Goal: Find specific page/section: Find specific page/section

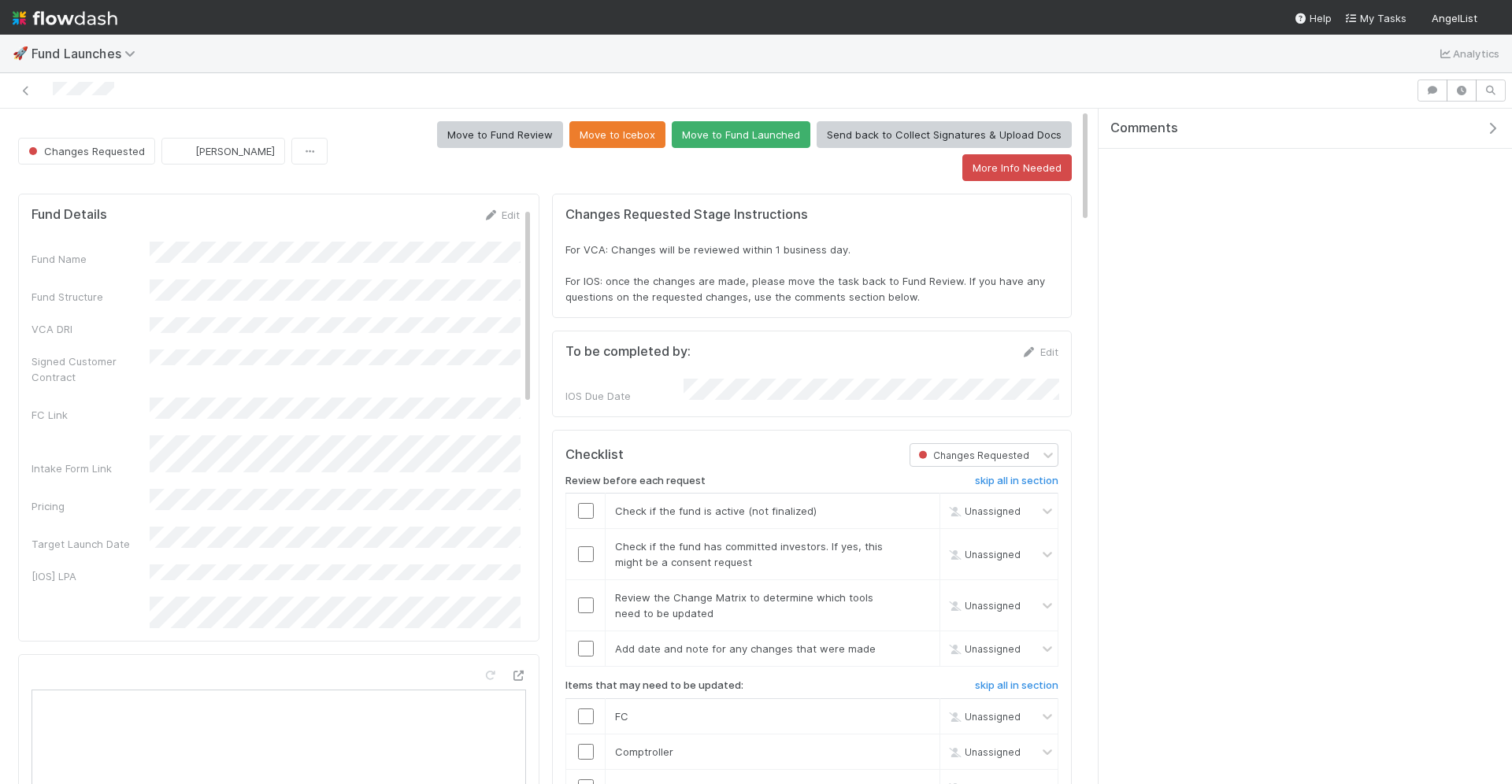
scroll to position [320, 1028]
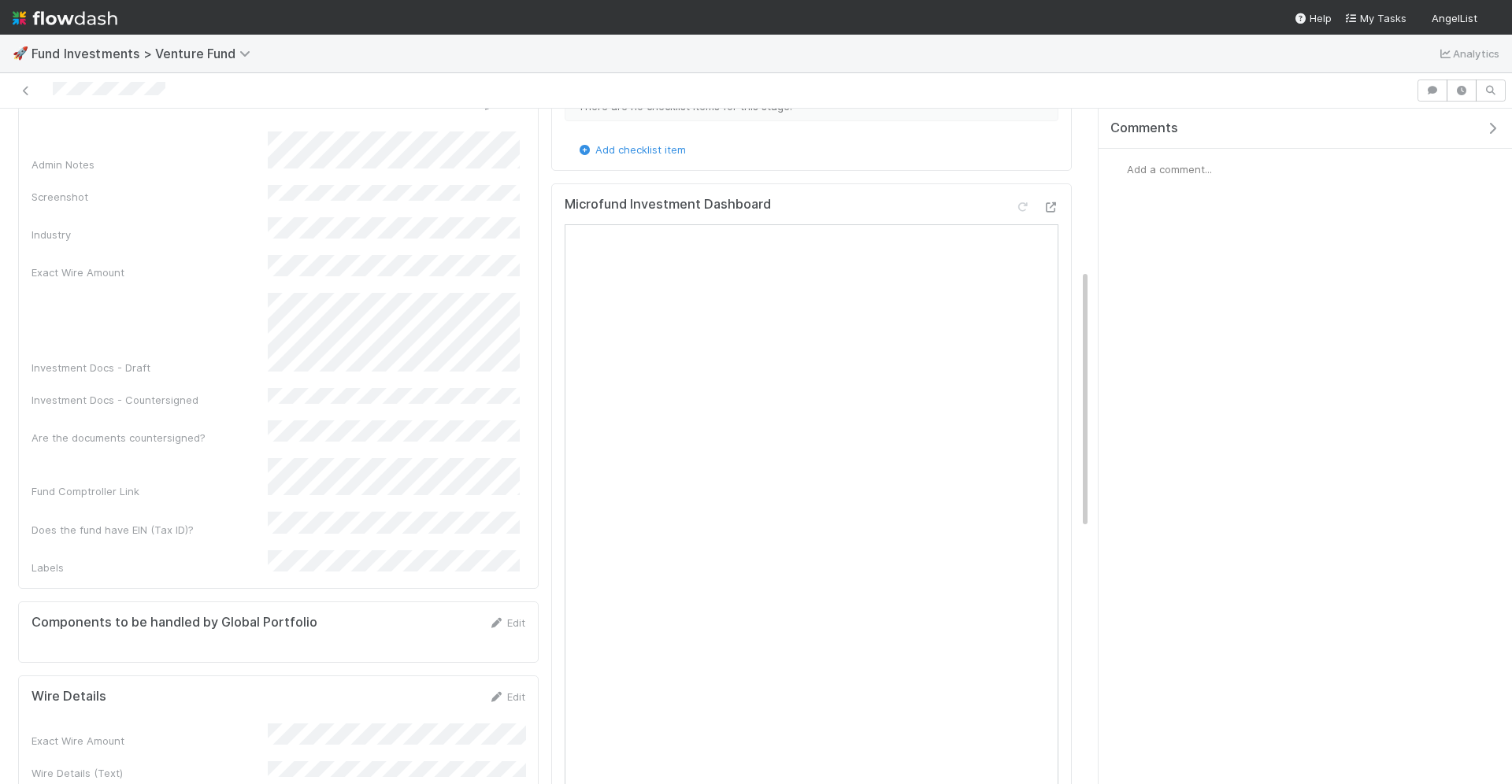
scroll to position [562, 0]
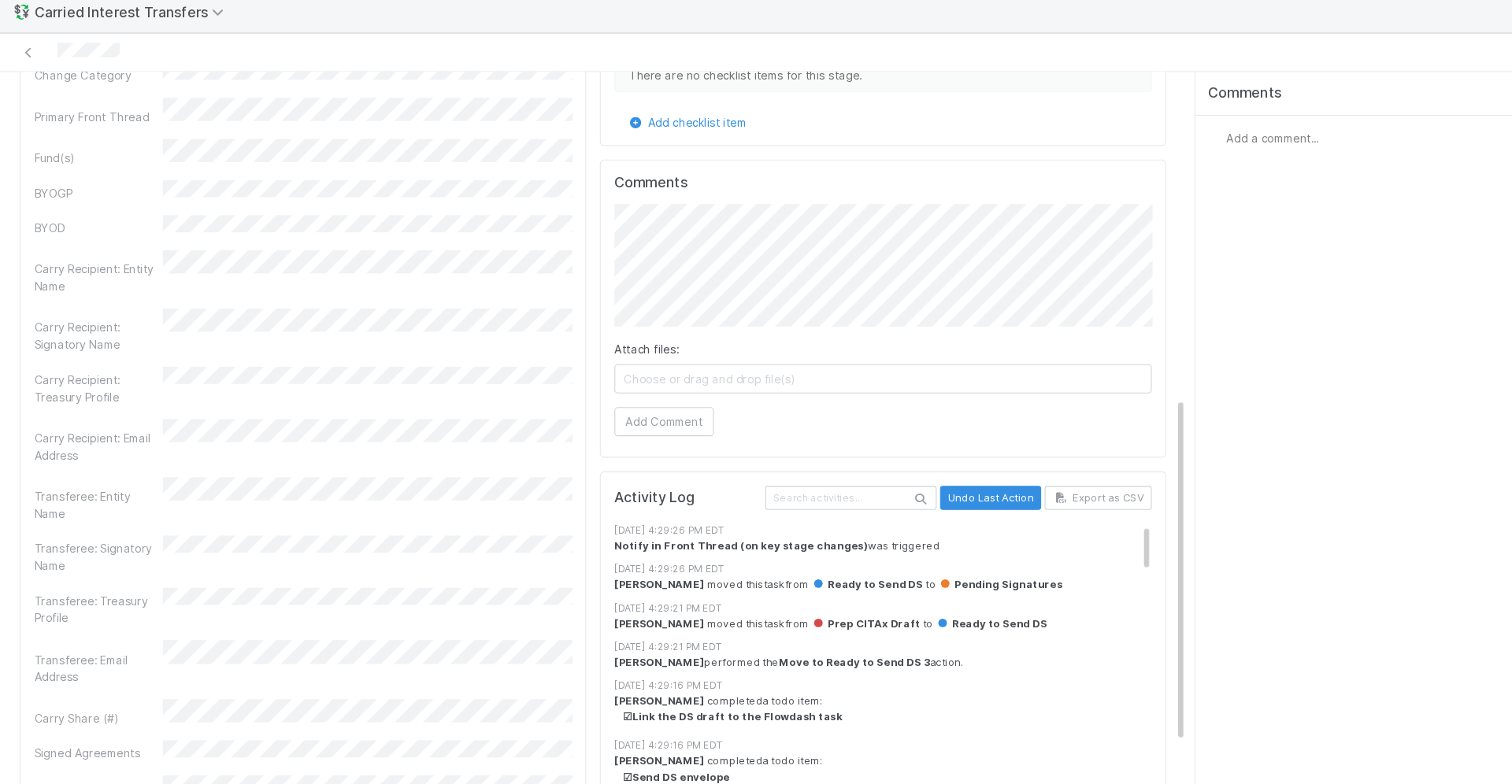
scroll to position [767, 0]
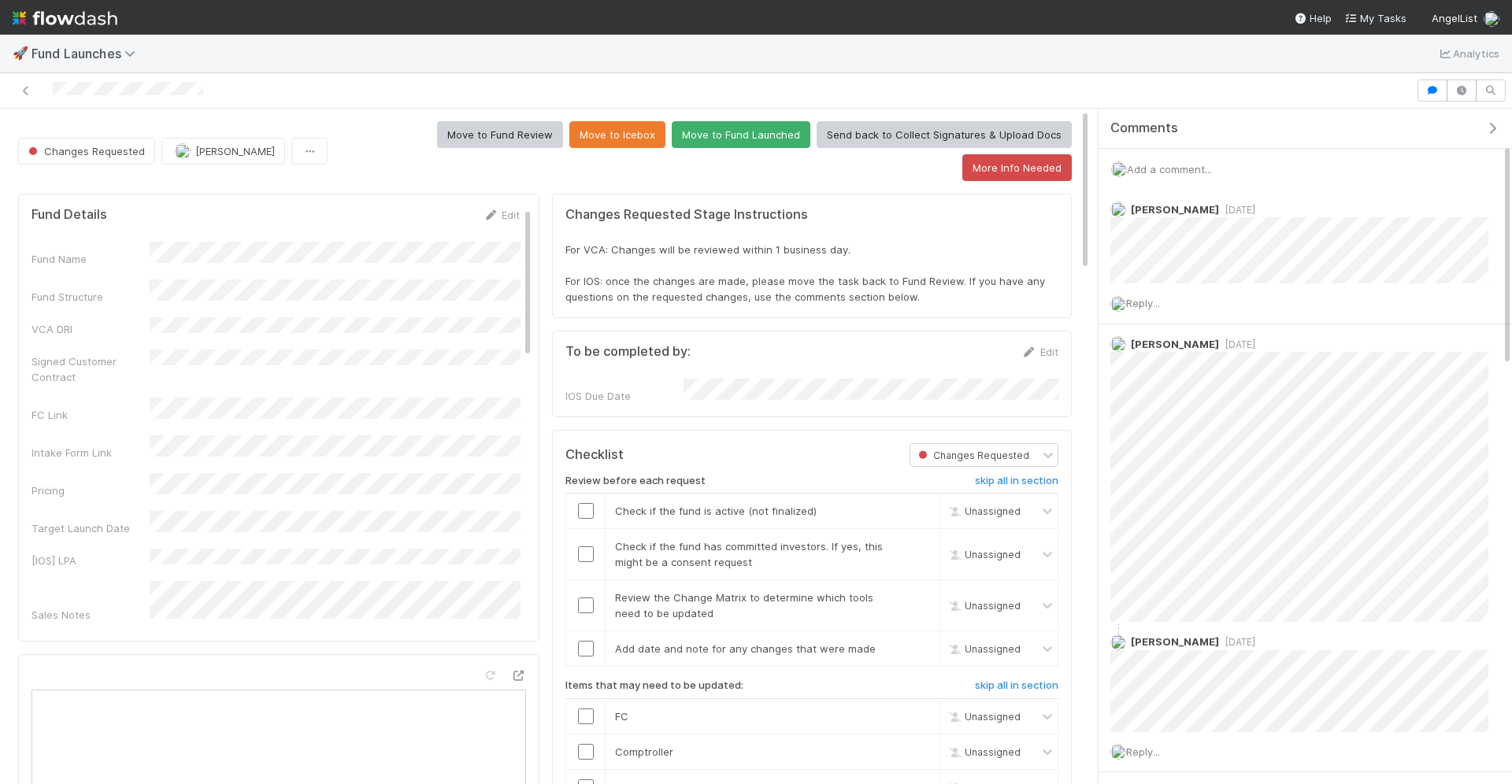
click at [50, 20] on img at bounding box center [64, 18] width 105 height 26
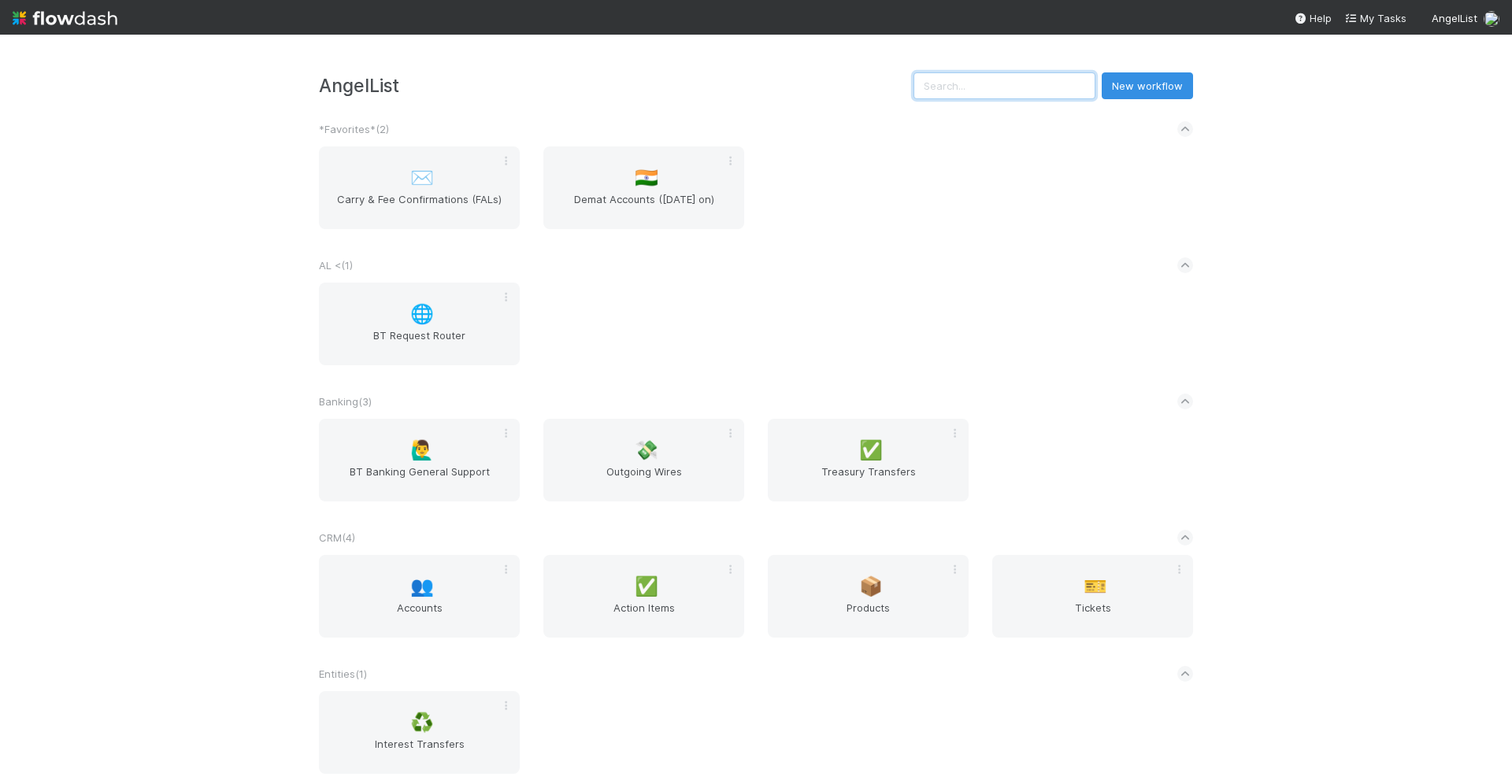
click at [1014, 82] on input "text" at bounding box center [1005, 86] width 182 height 26
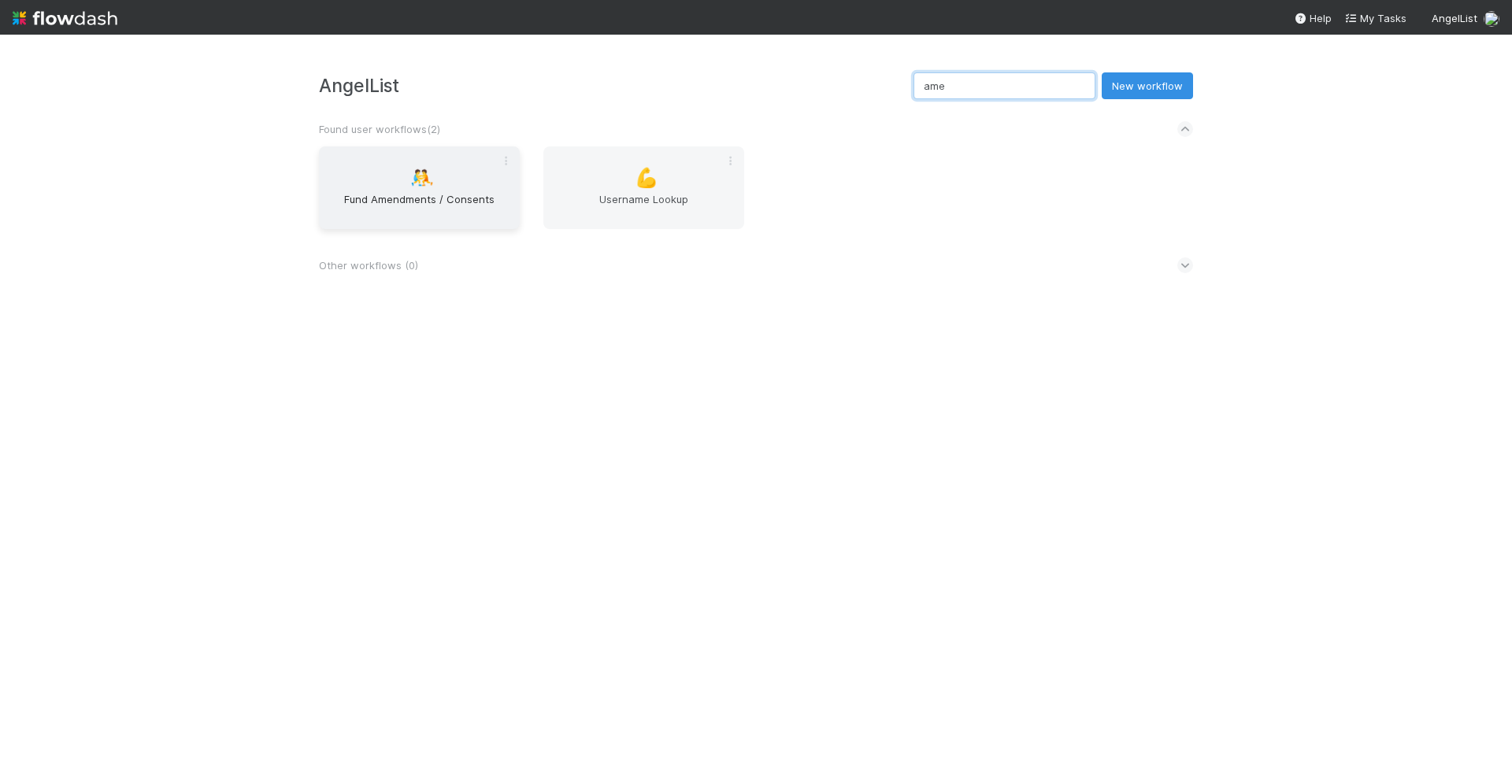
type input "ame"
click at [462, 187] on div "🤼 Fund Amendments / Consents" at bounding box center [420, 188] width 201 height 83
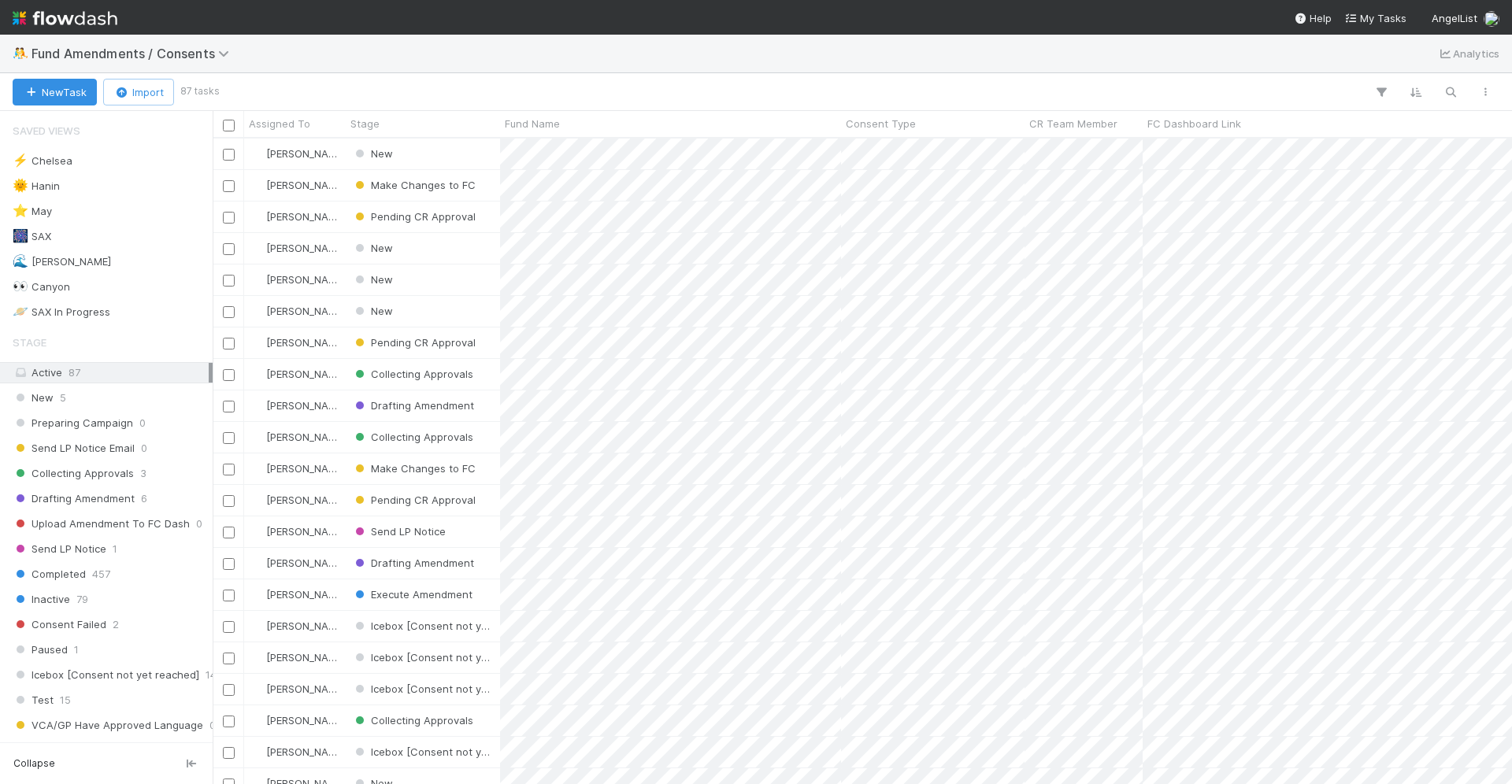
scroll to position [646, 1299]
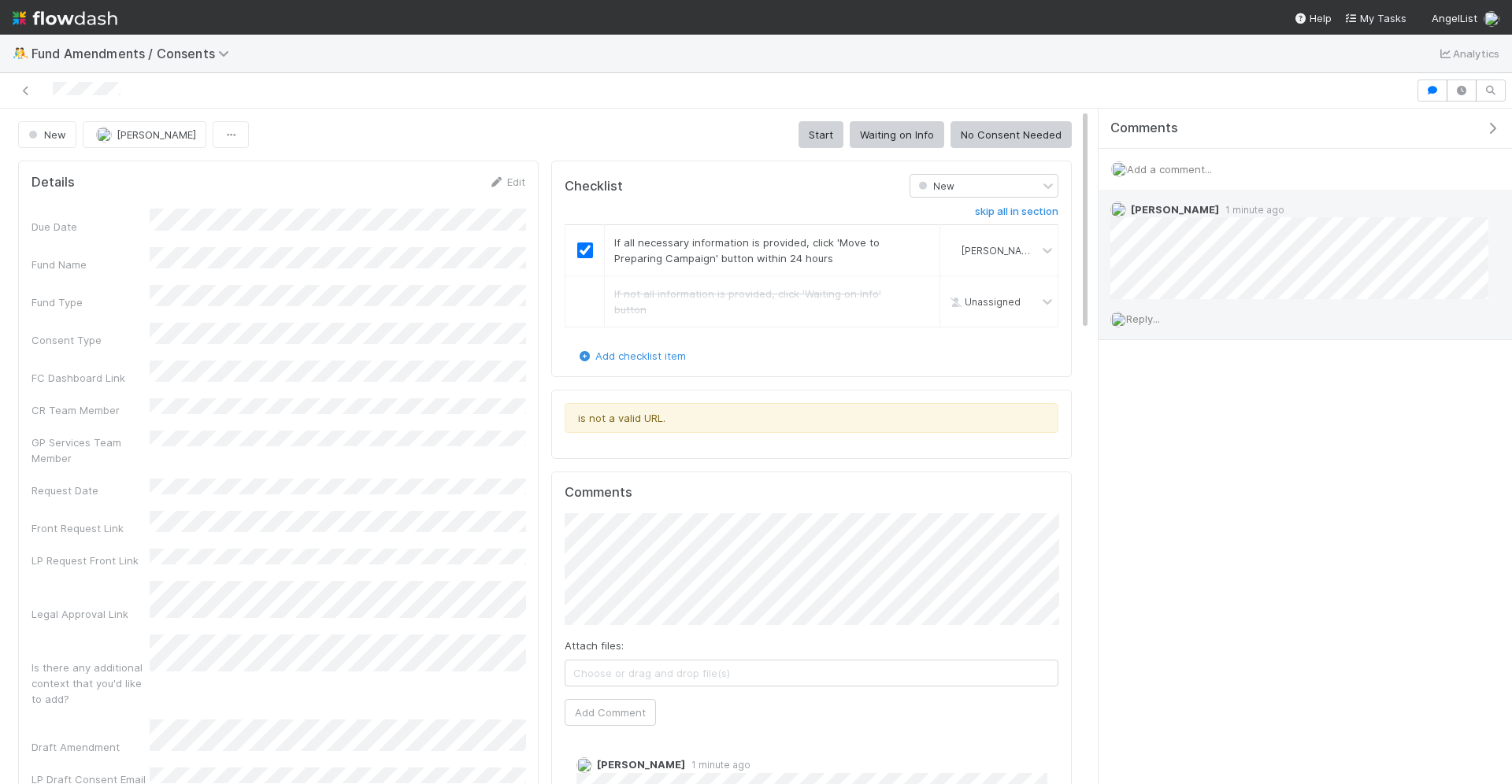
click at [1144, 330] on div "Reply..." at bounding box center [1299, 318] width 401 height 40
click at [1145, 317] on span "Reply..." at bounding box center [1143, 318] width 34 height 12
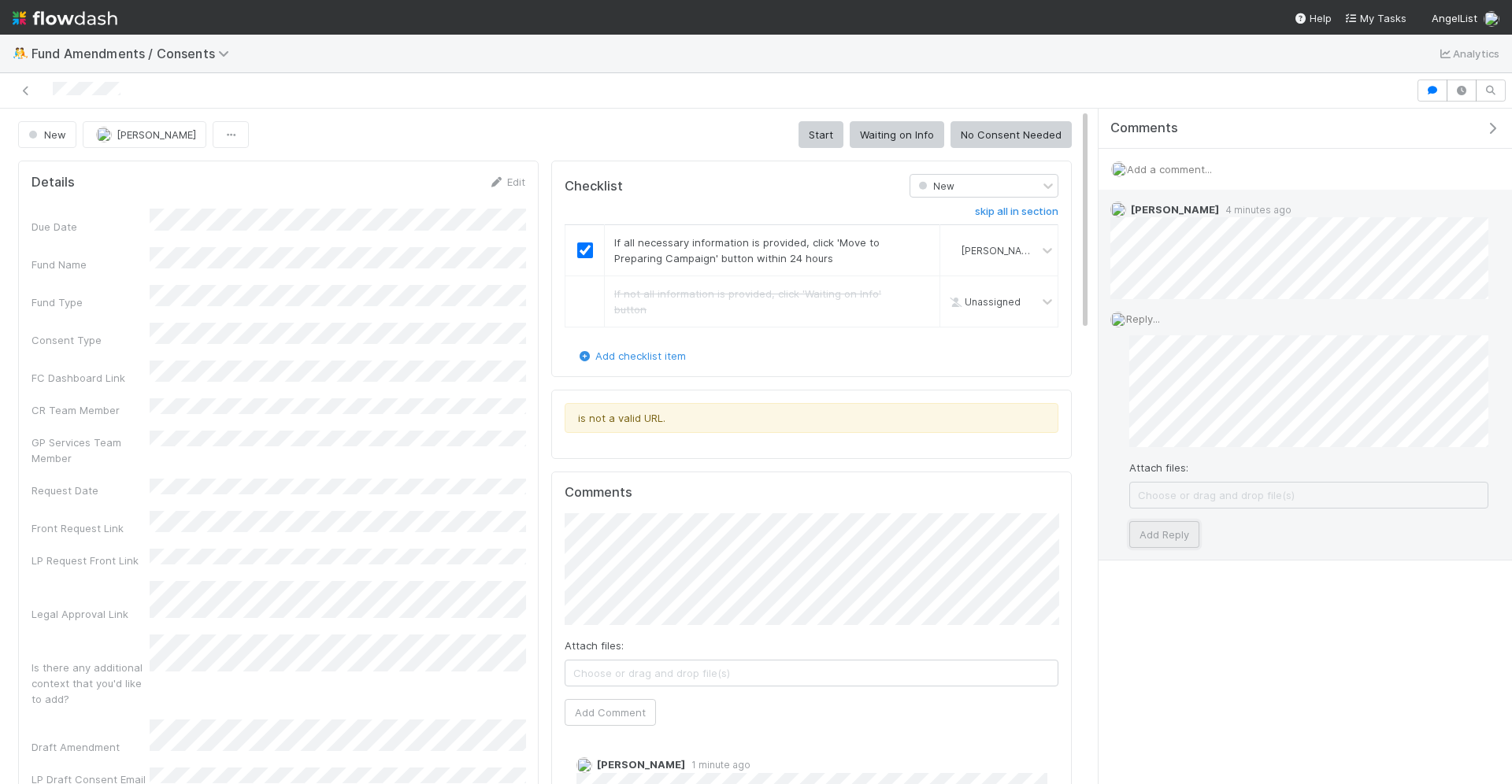
click at [1176, 540] on button "Add Reply" at bounding box center [1164, 534] width 70 height 26
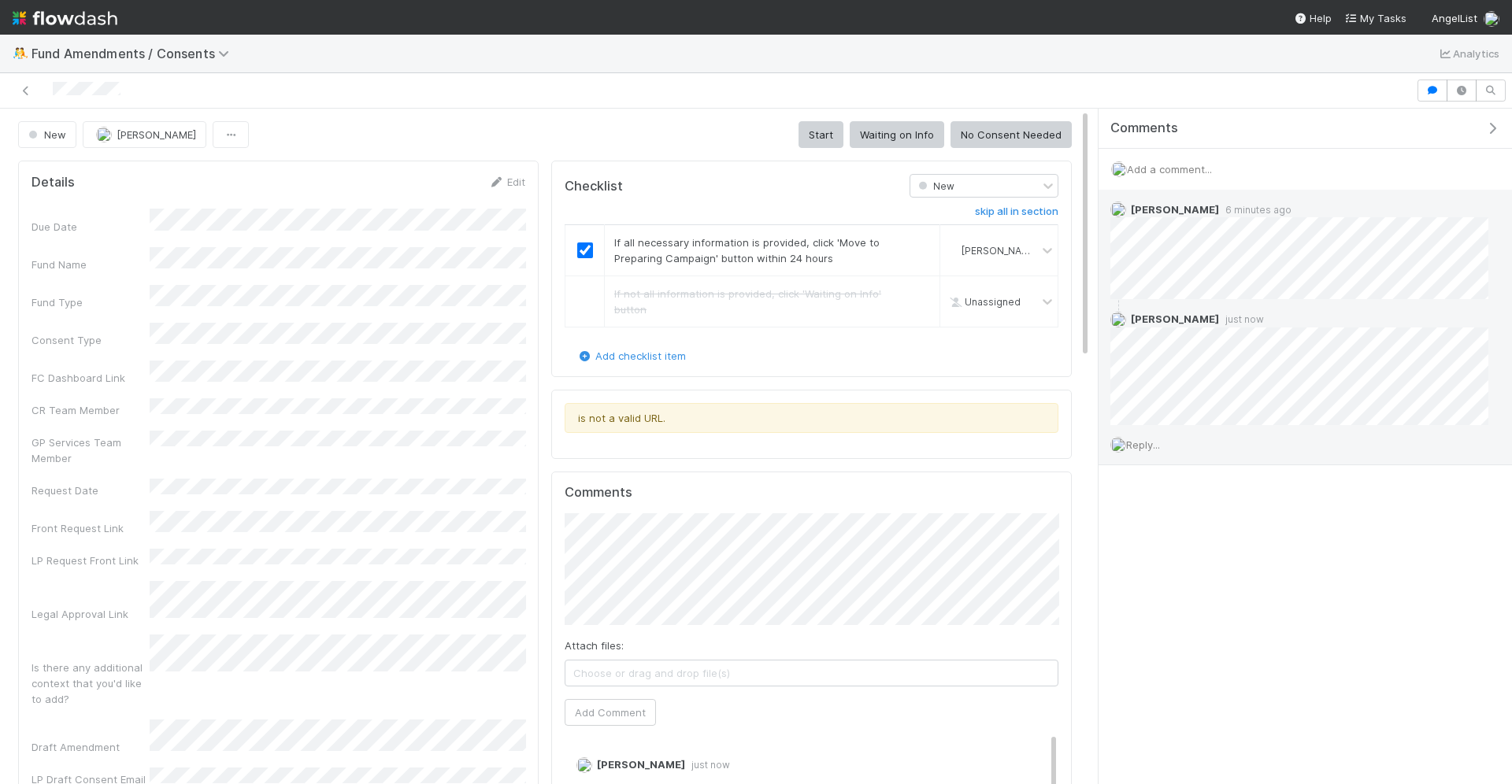
click at [1149, 440] on span "Reply..." at bounding box center [1143, 444] width 34 height 12
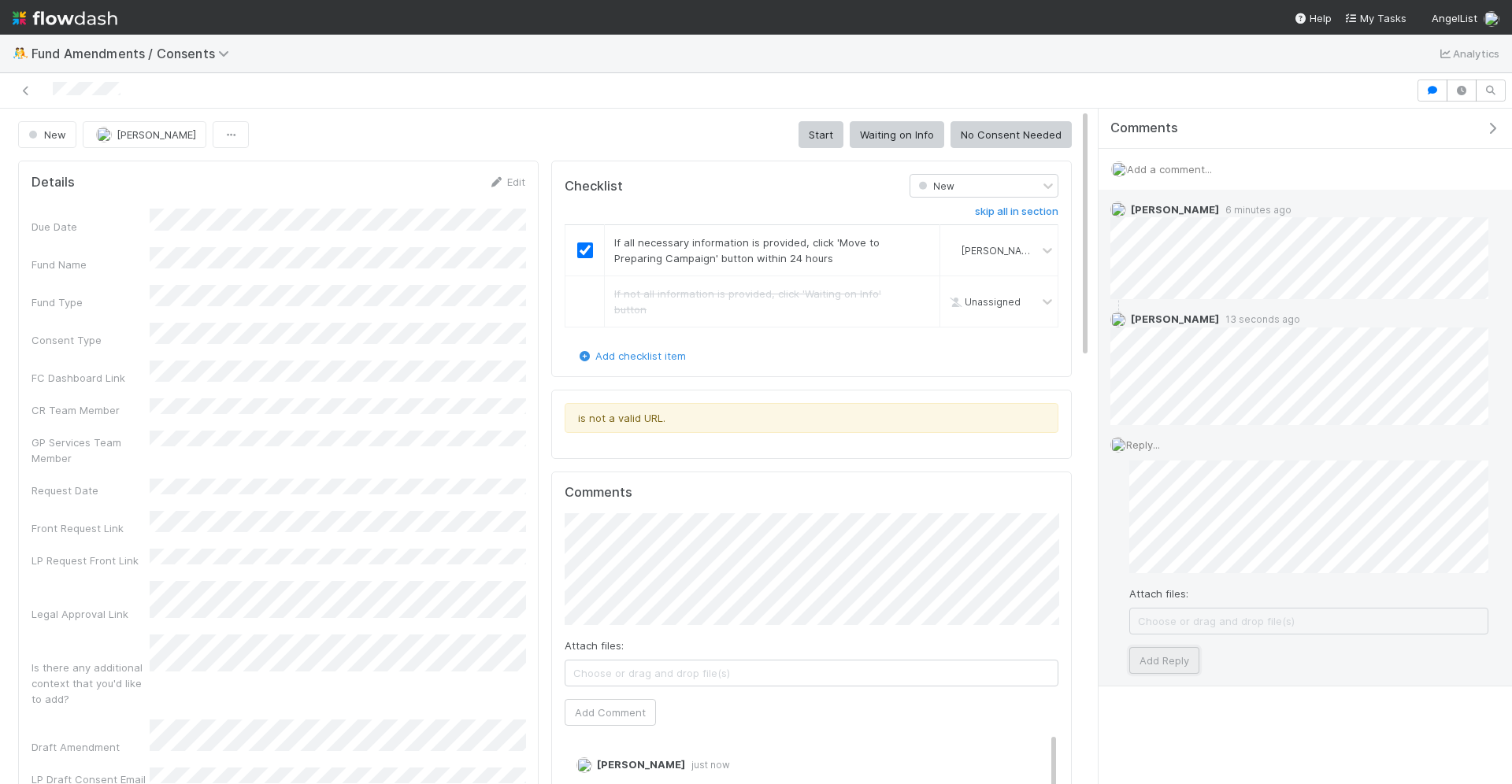
click at [1184, 665] on button "Add Reply" at bounding box center [1164, 661] width 70 height 26
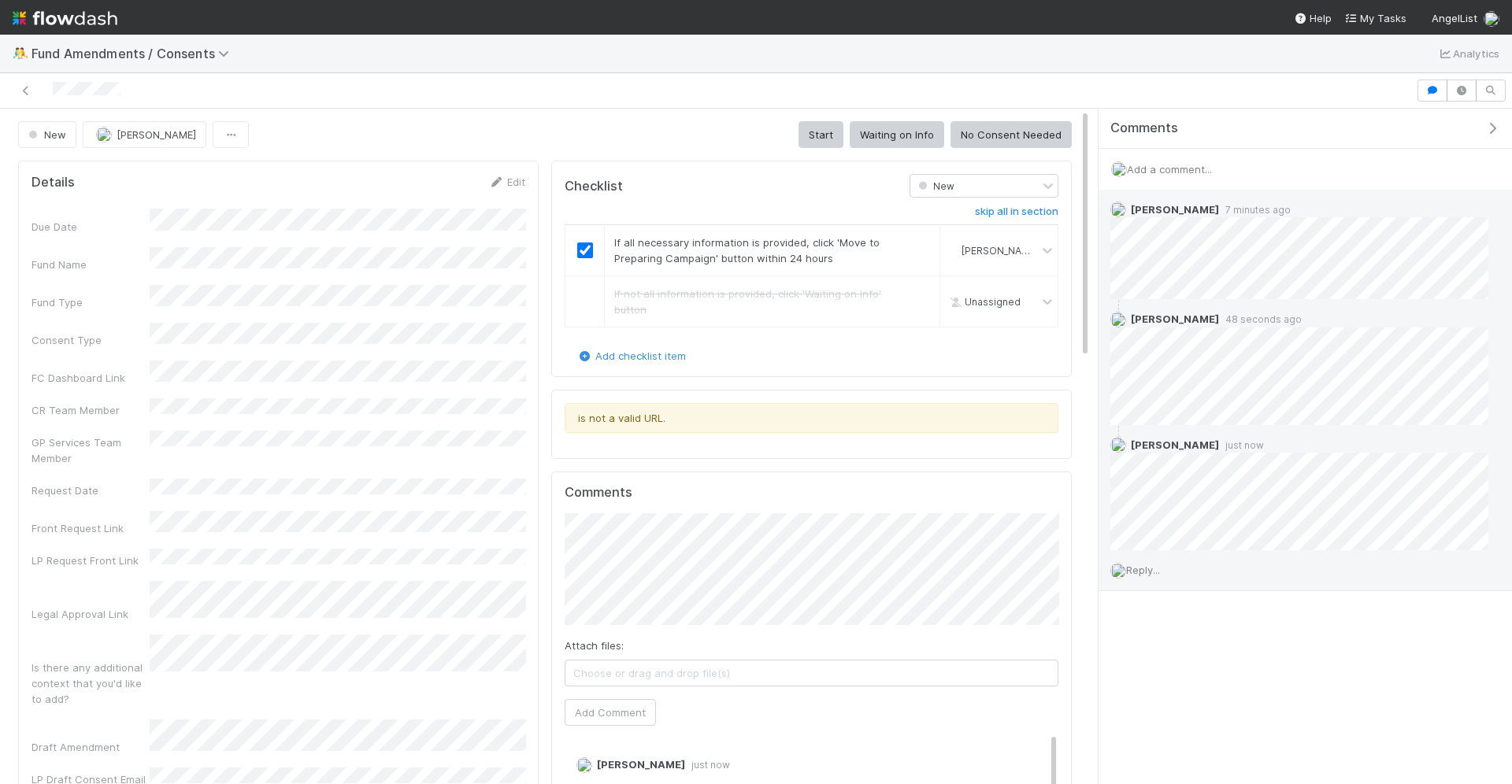
click at [1285, 662] on div "Comments Add a comment... May Chang 7 minutes ago Durga Arjun 48 seconds ago Du…" at bounding box center [1305, 389] width 414 height 562
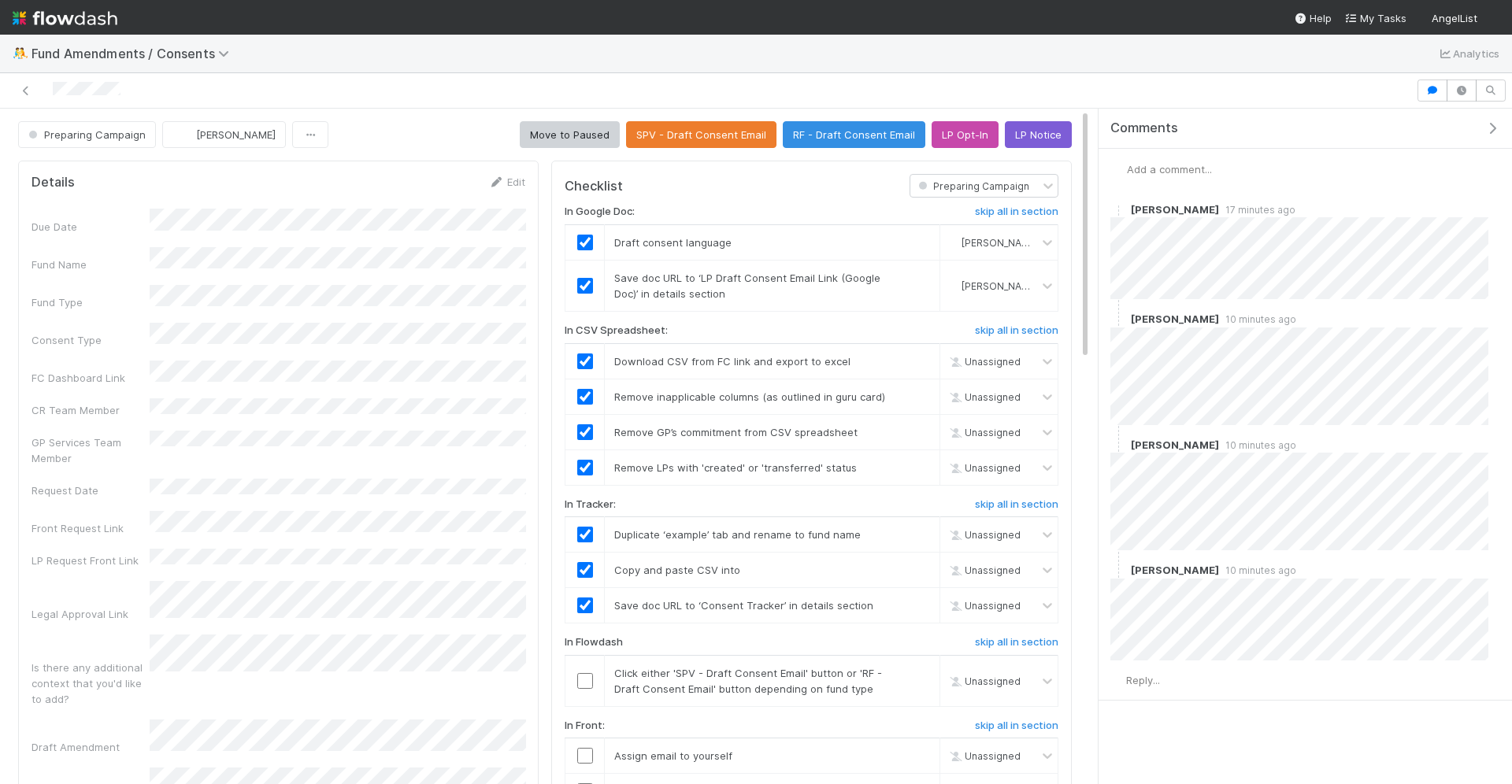
checkbox input "true"
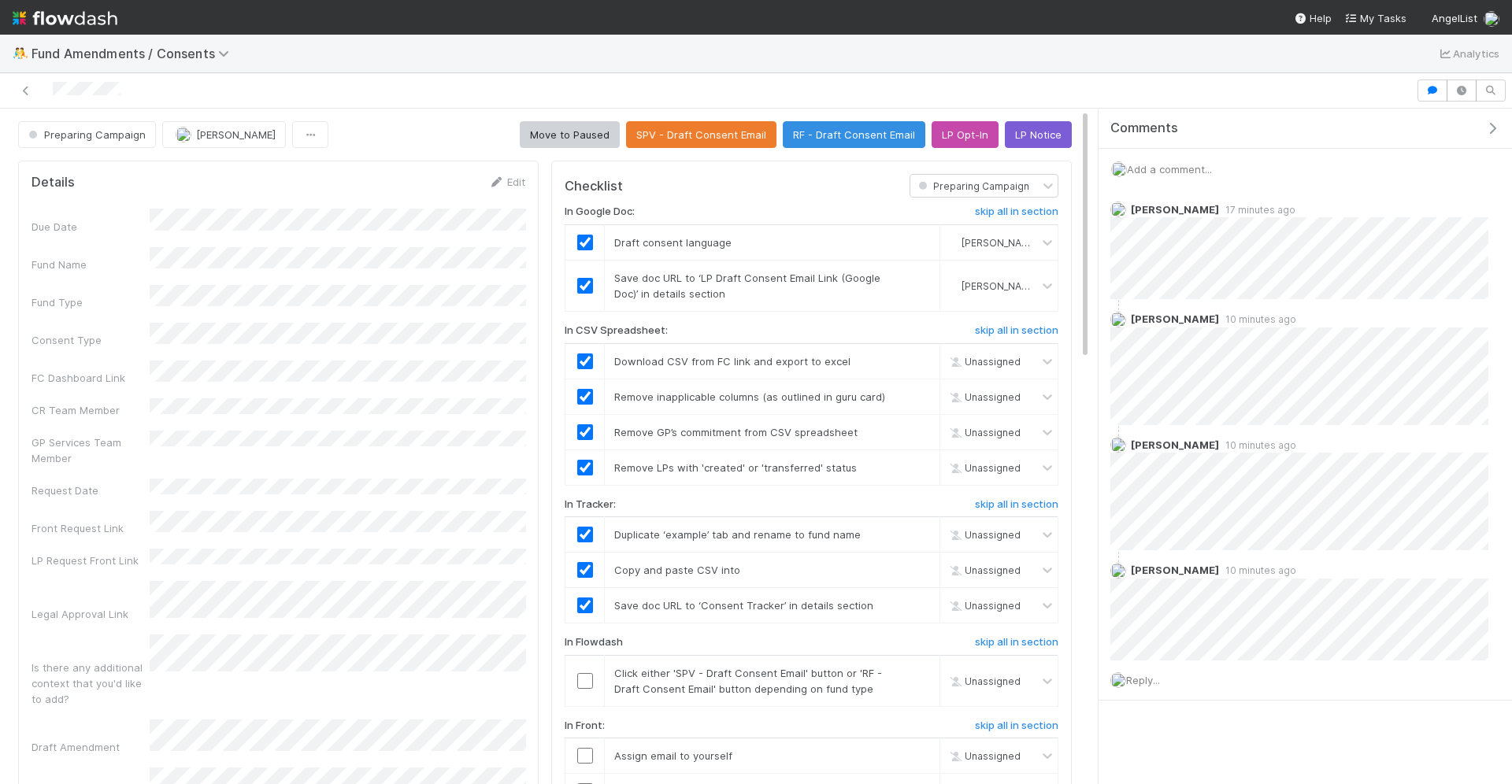
checkbox input "true"
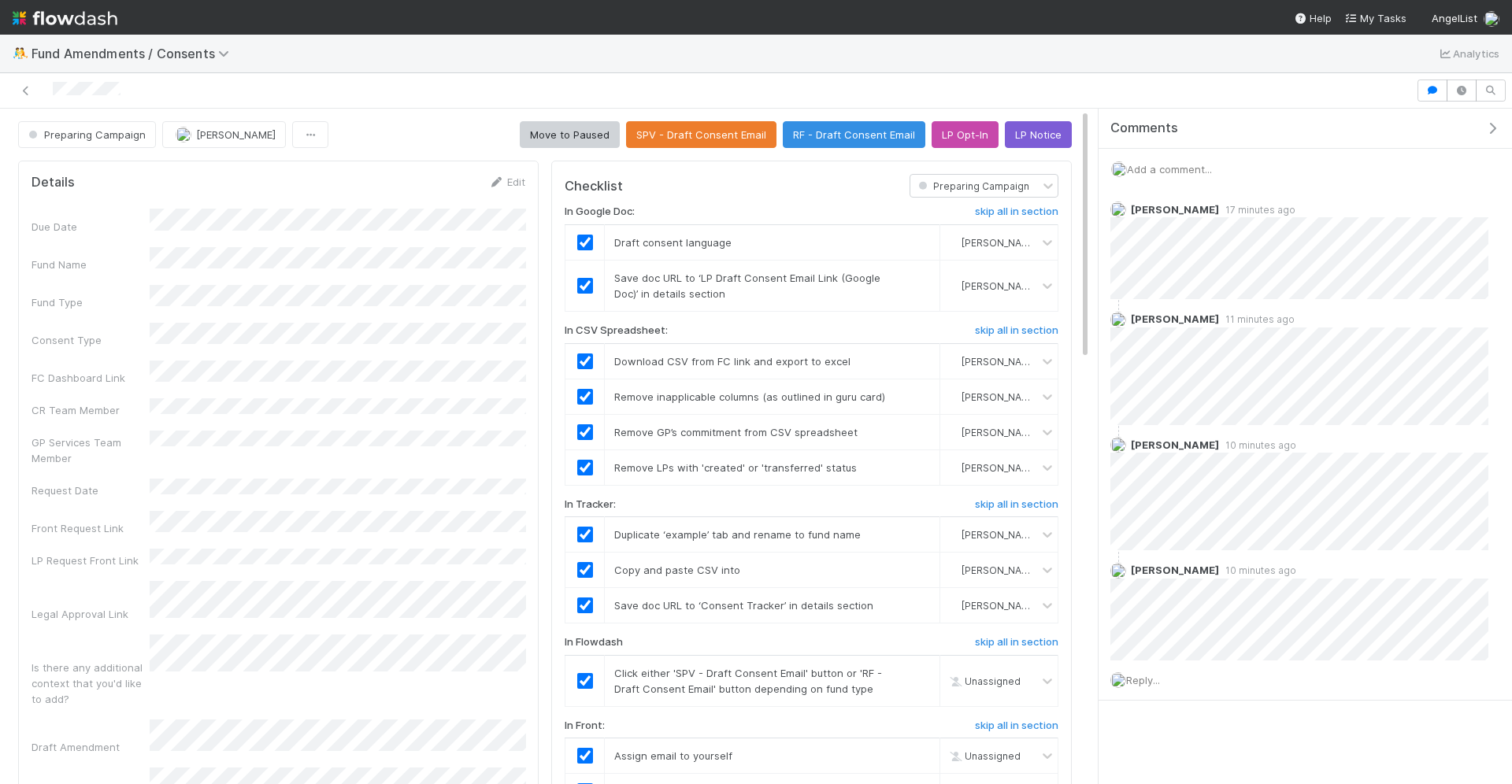
checkbox input "true"
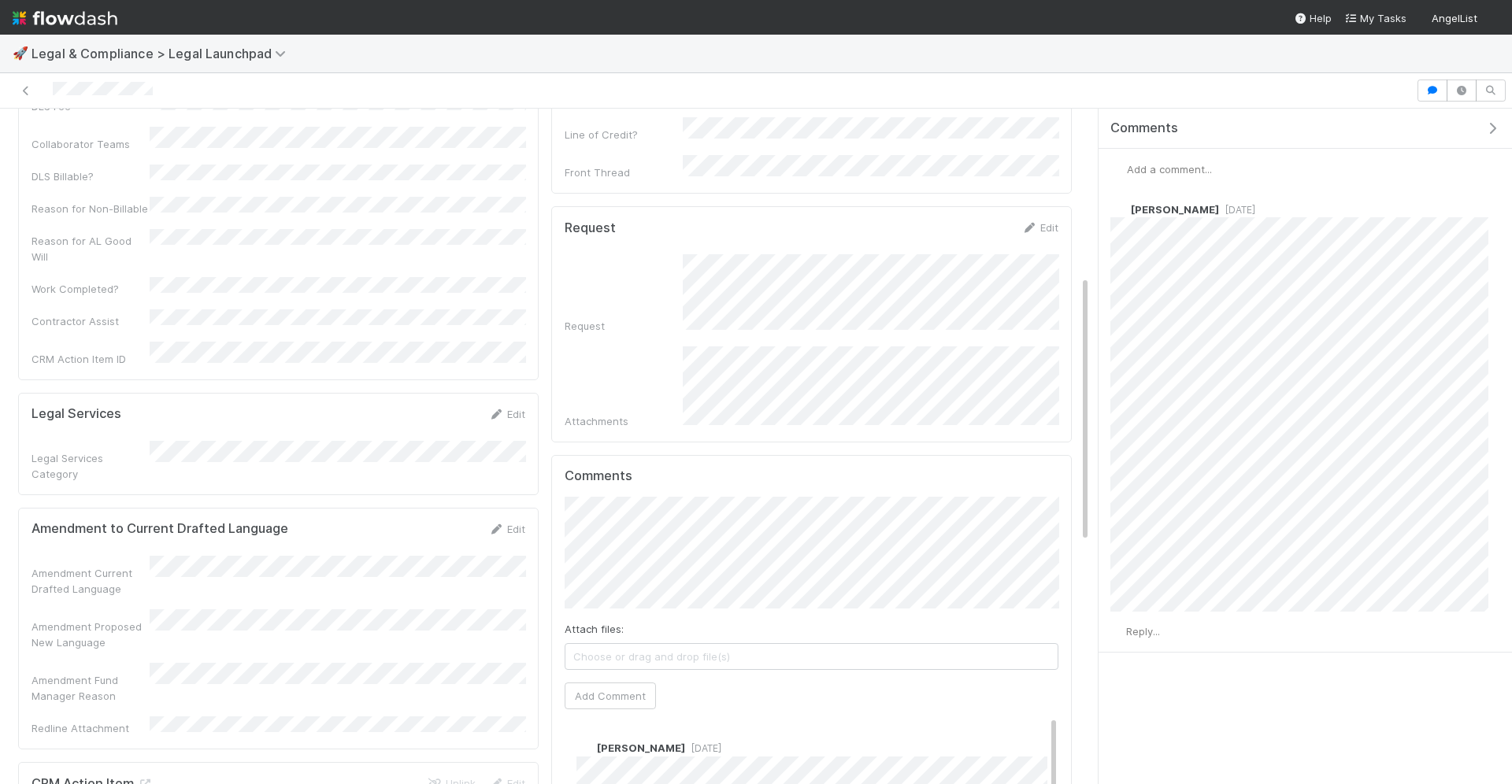
scroll to position [423, 0]
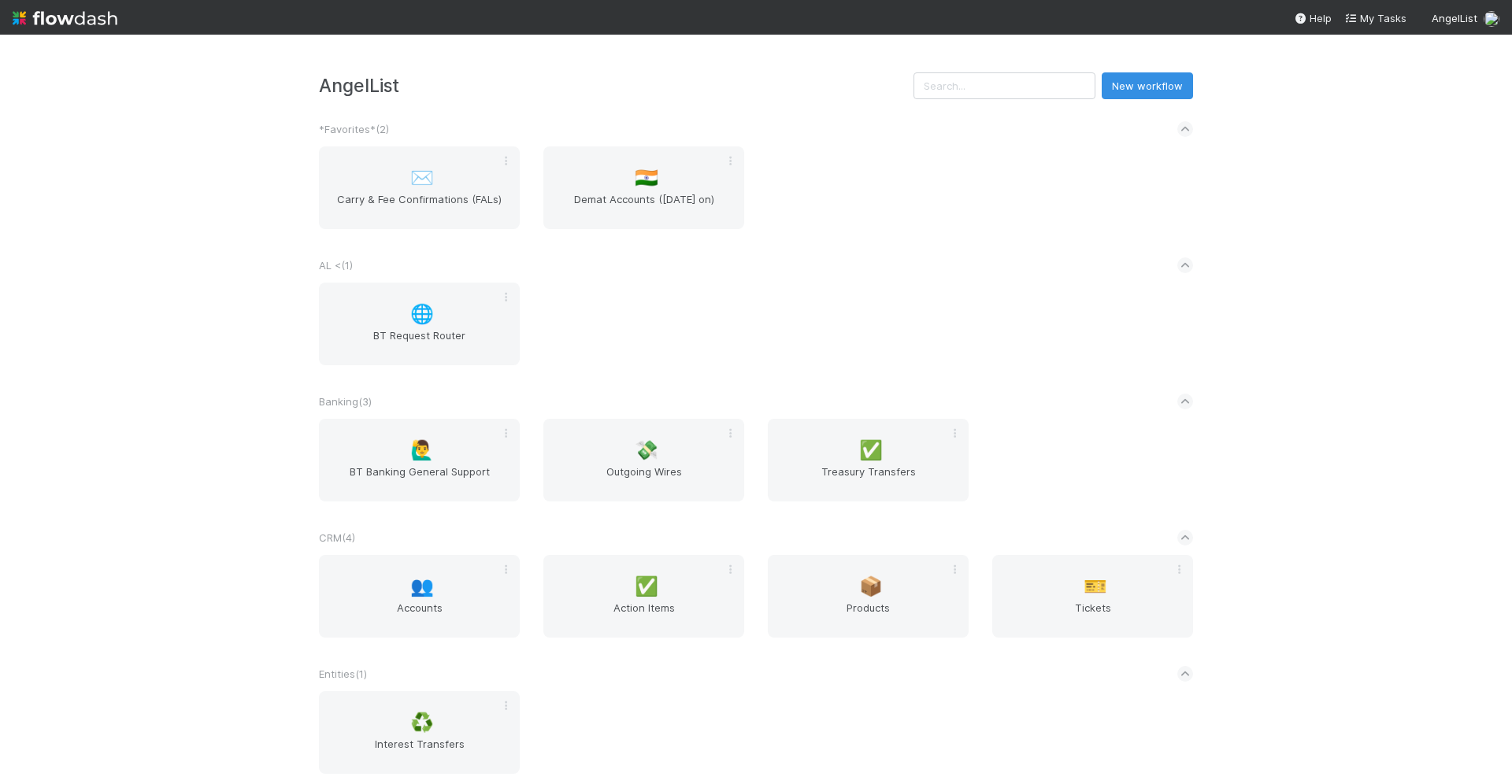
click at [1013, 91] on input "text" at bounding box center [1005, 86] width 182 height 26
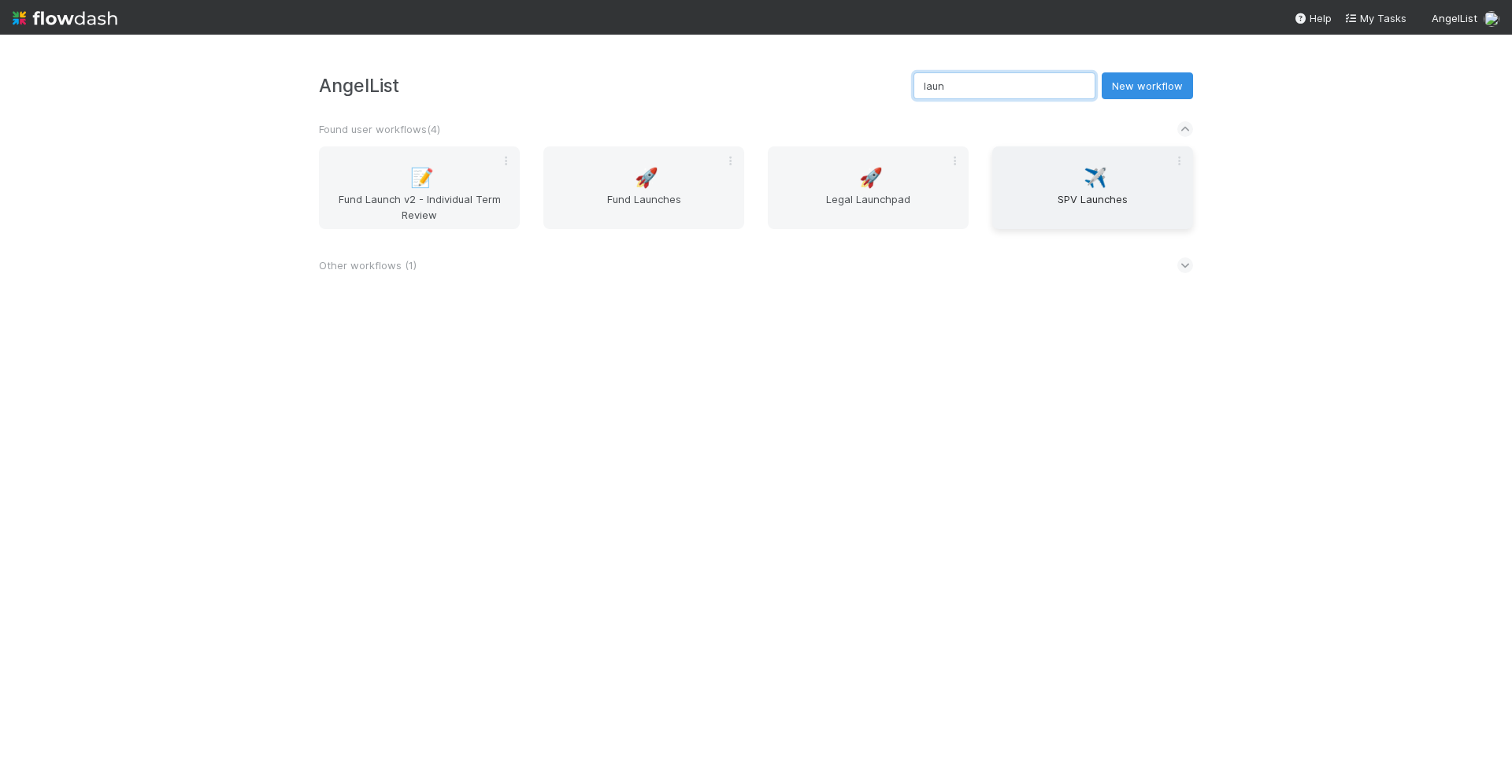
type input "laun"
click at [1060, 205] on span "SPV Launches" at bounding box center [1092, 207] width 188 height 32
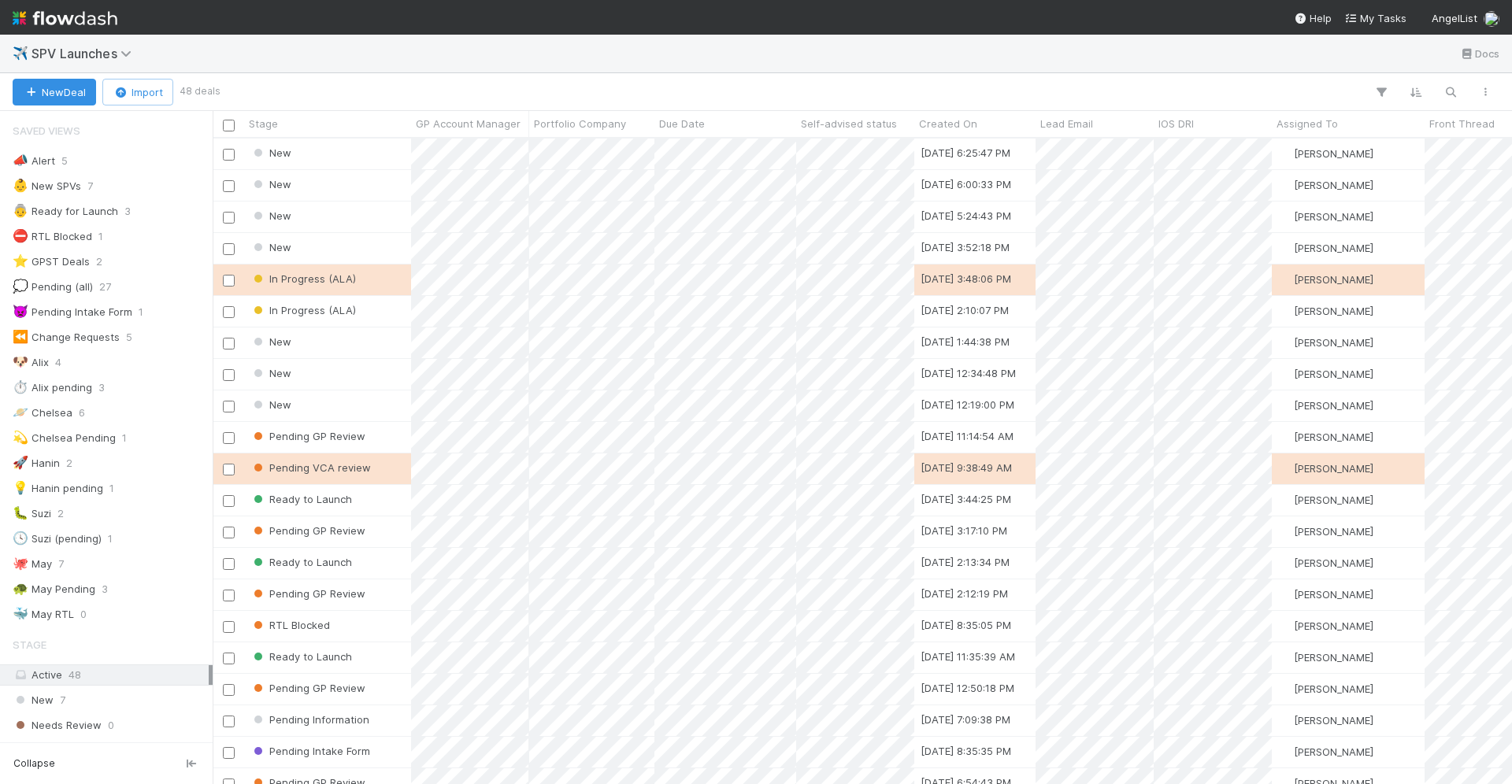
click at [62, 14] on img at bounding box center [64, 18] width 105 height 26
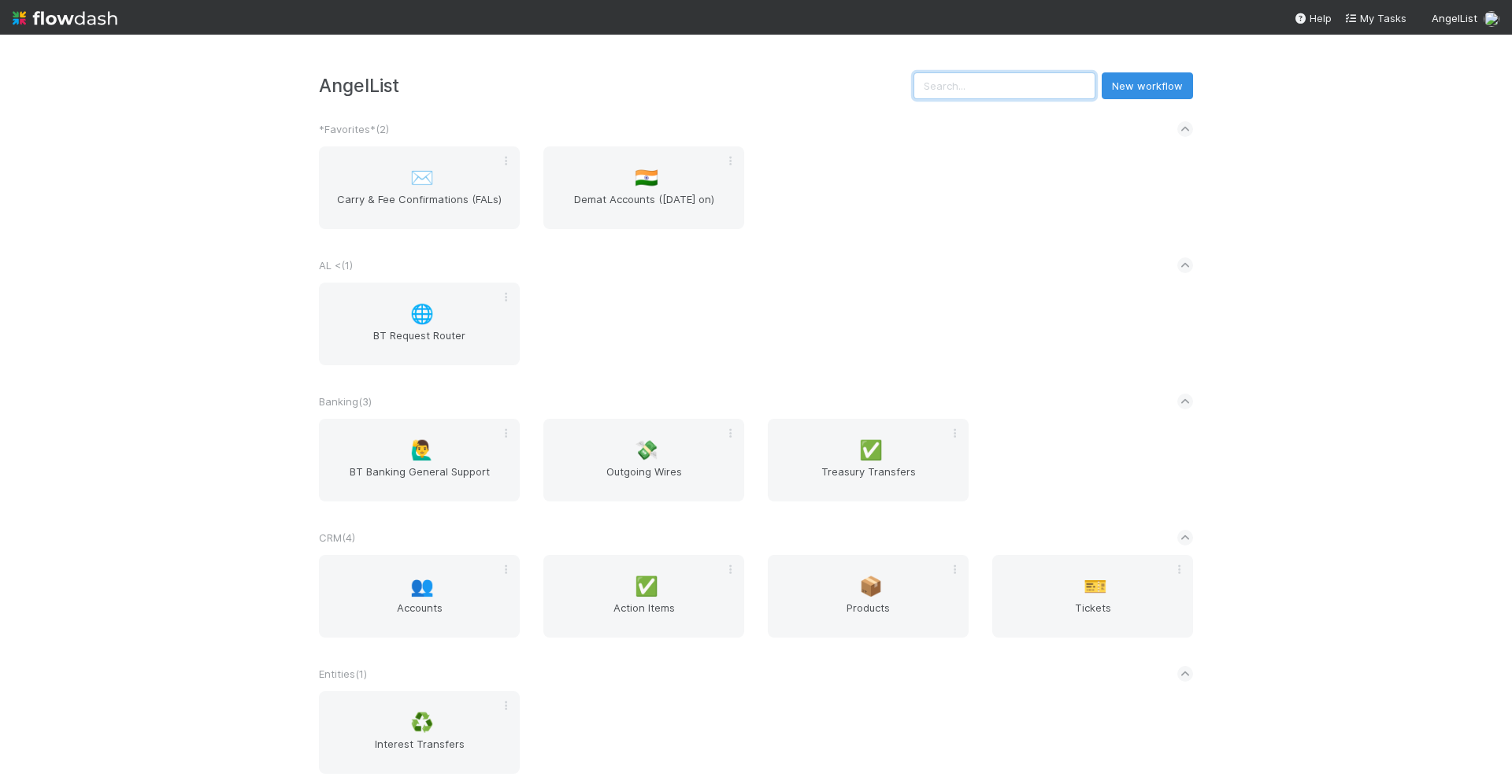
click at [1024, 91] on input "text" at bounding box center [1005, 86] width 182 height 26
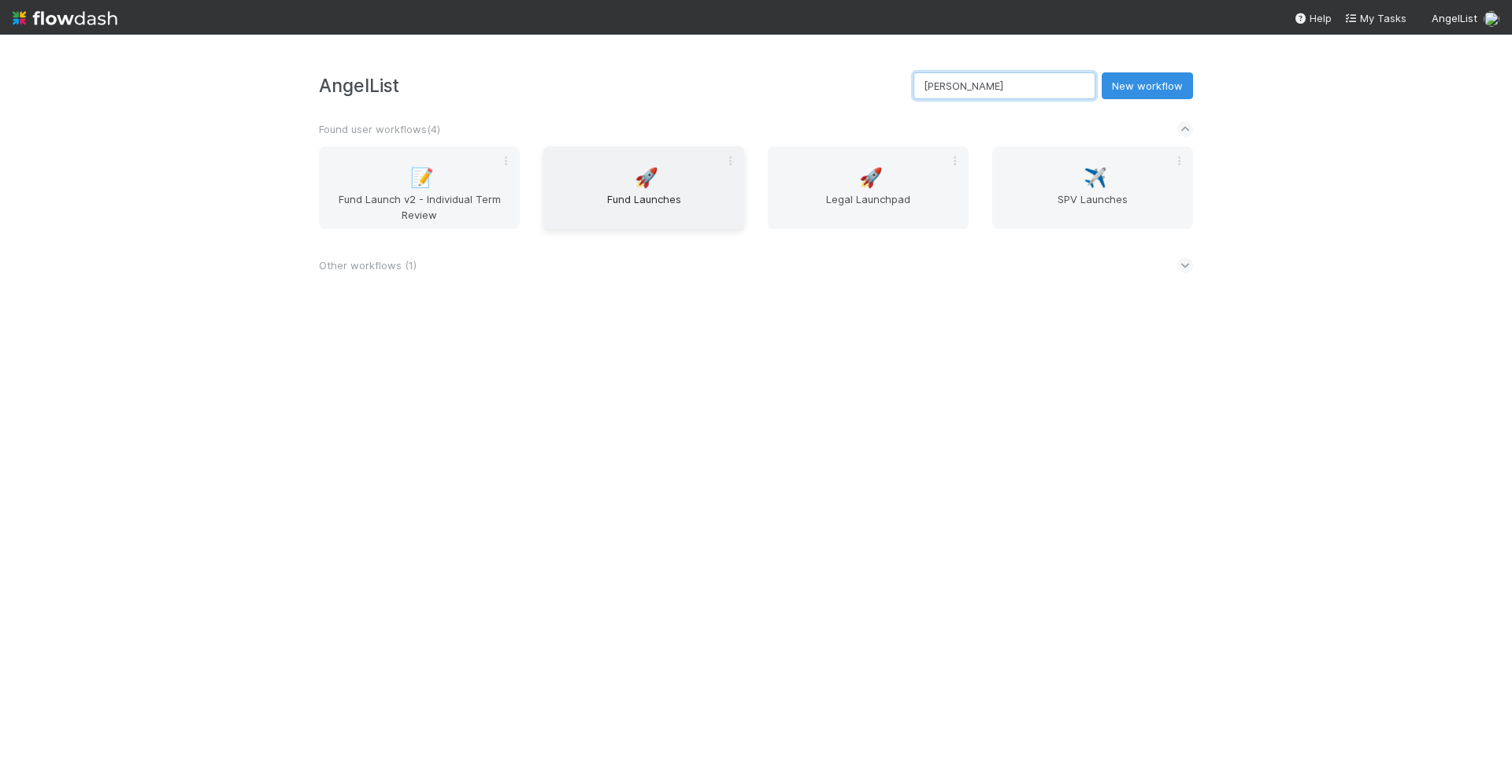
type input "lau"
click at [652, 168] on span "🚀" at bounding box center [647, 177] width 24 height 20
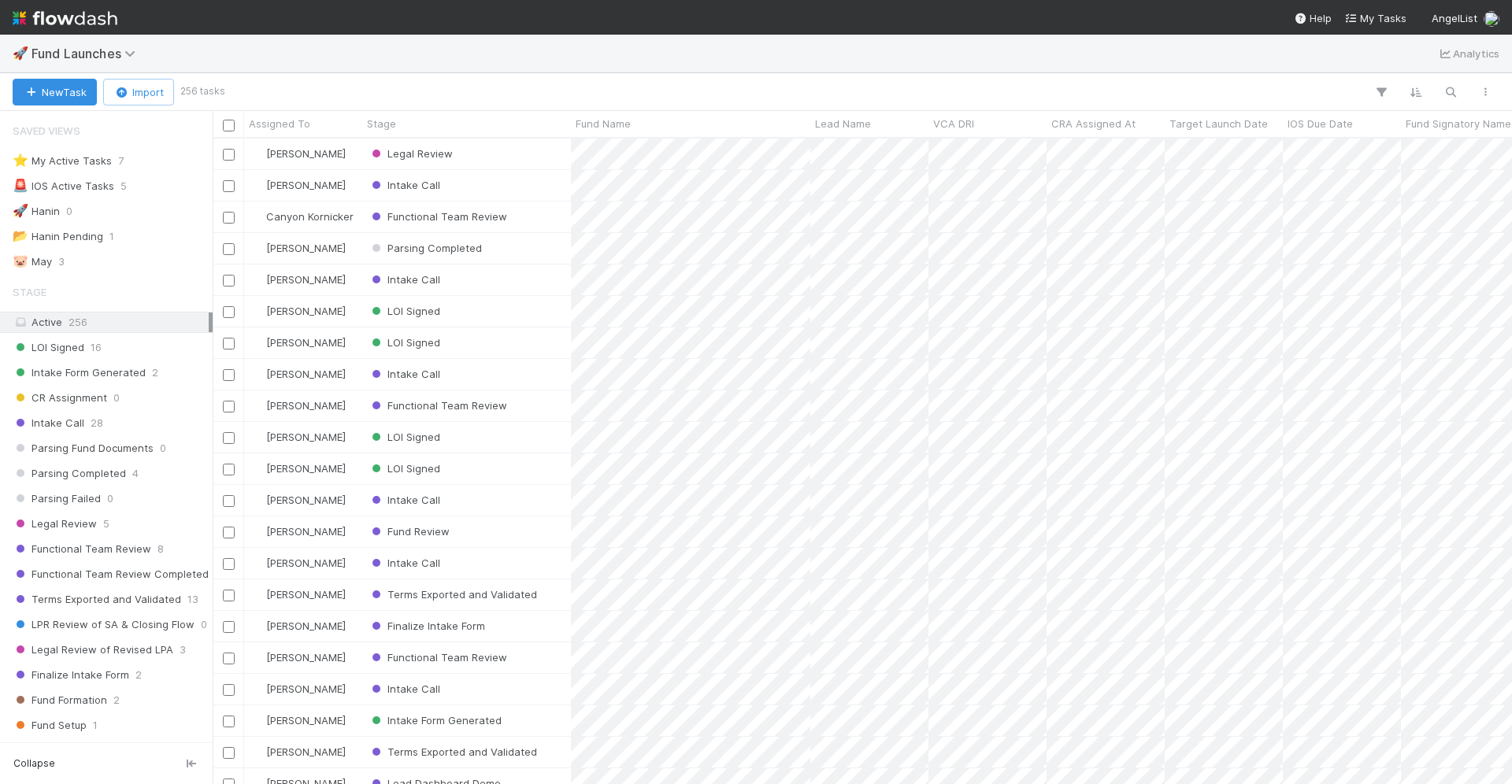
scroll to position [646, 1299]
click at [1448, 93] on icon "button" at bounding box center [1451, 92] width 16 height 14
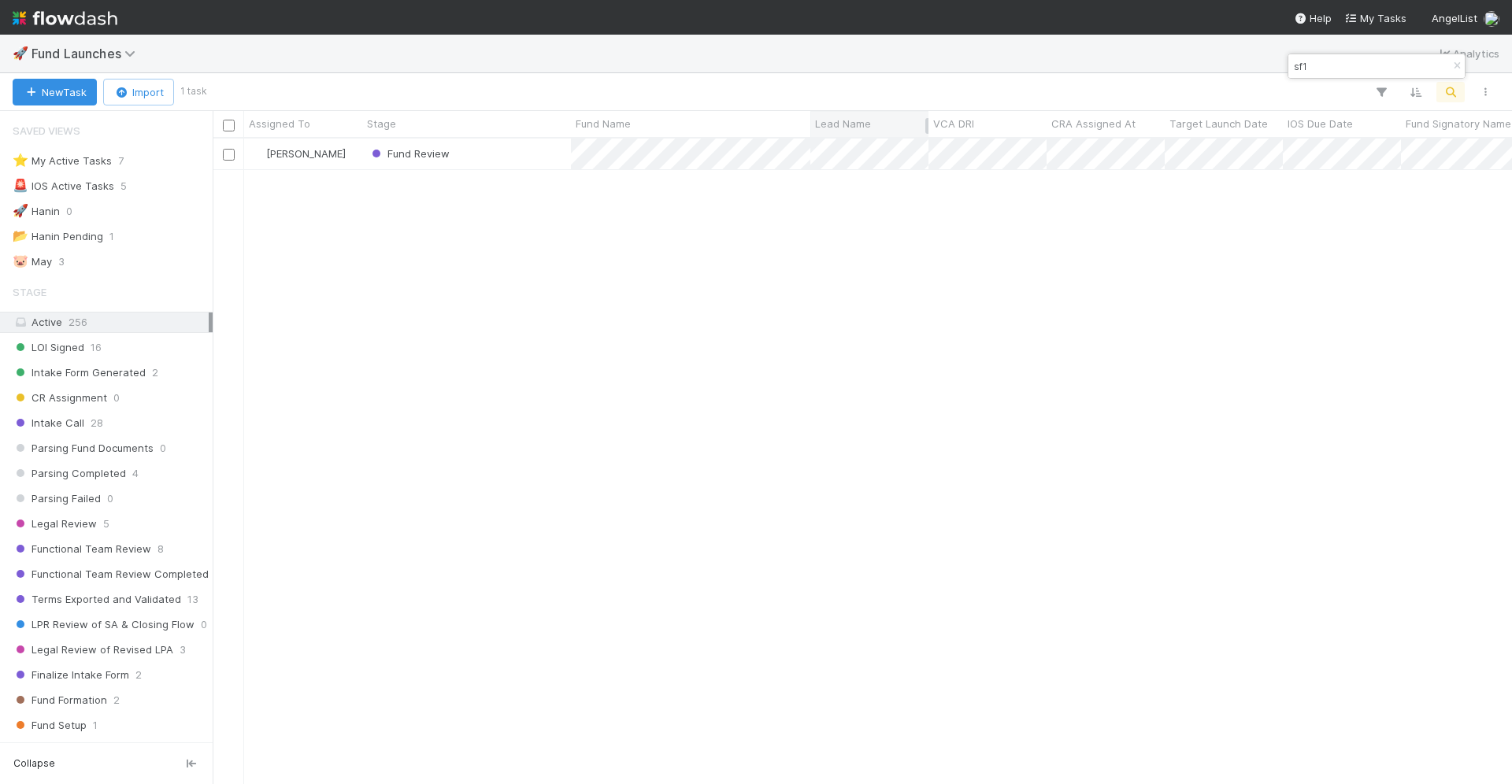
type input "sf1"
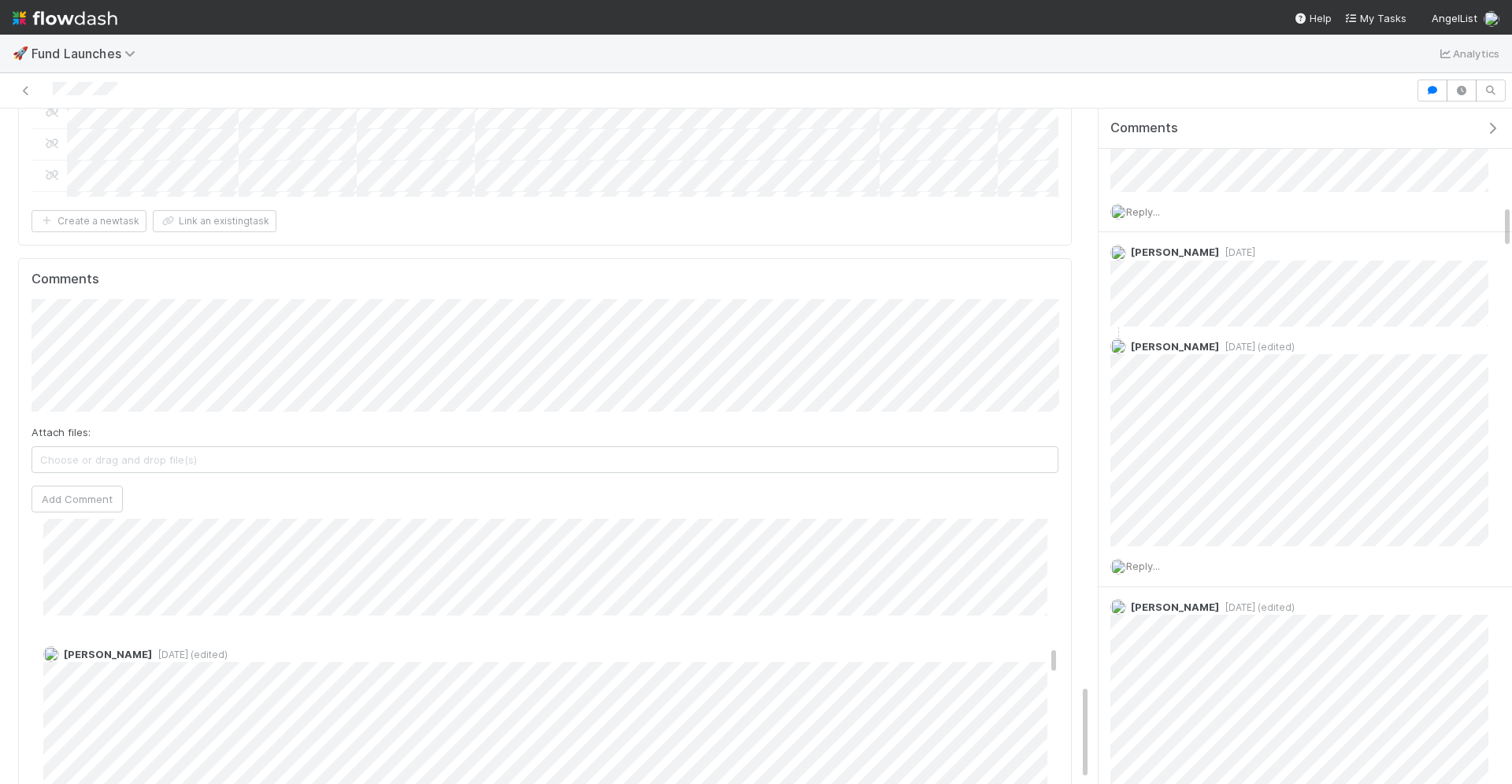
scroll to position [3983, 0]
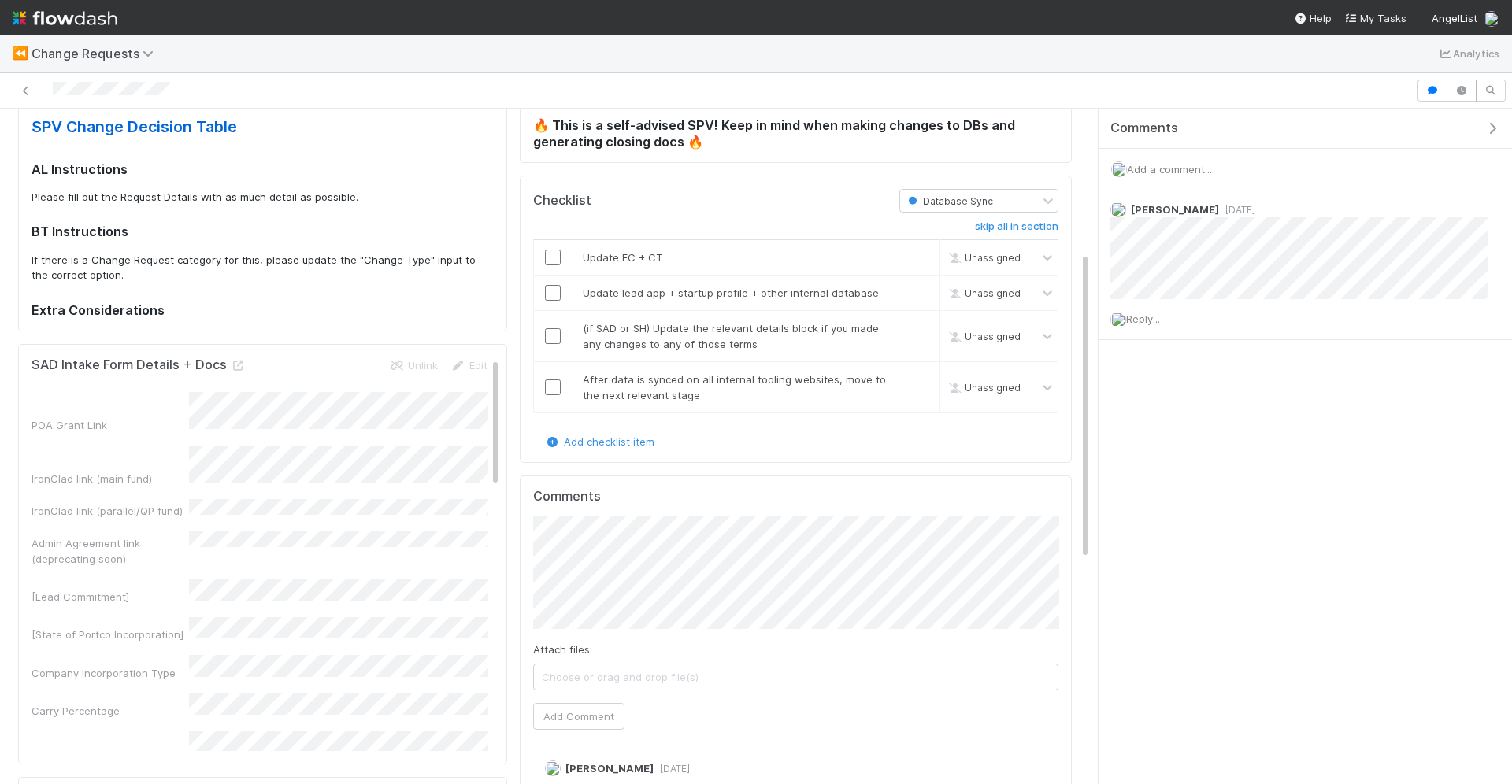
scroll to position [287, 0]
